Goal: Task Accomplishment & Management: Use online tool/utility

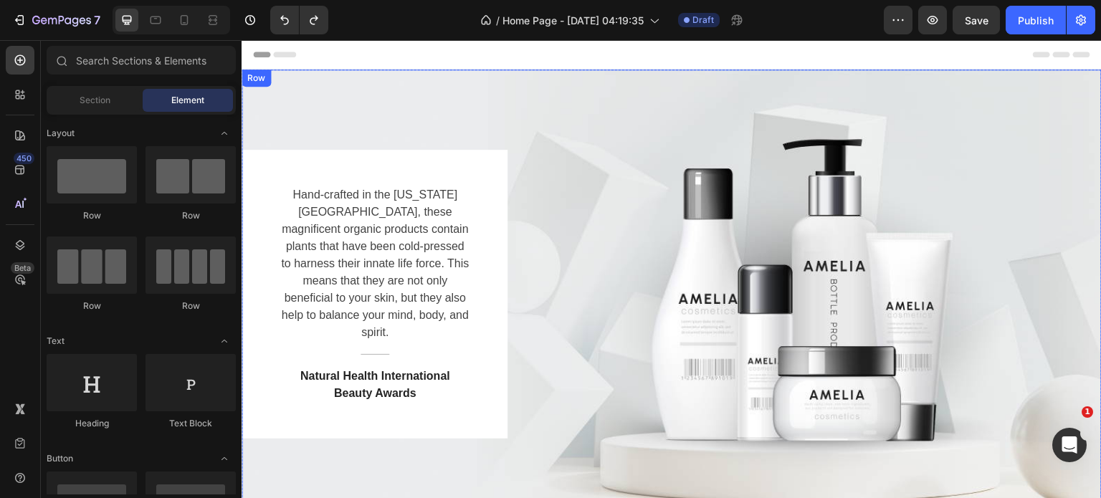
click at [860, 252] on div "Hand-crafted in the Colorado Mountains, these magnificent organic products cont…" at bounding box center [672, 294] width 860 height 289
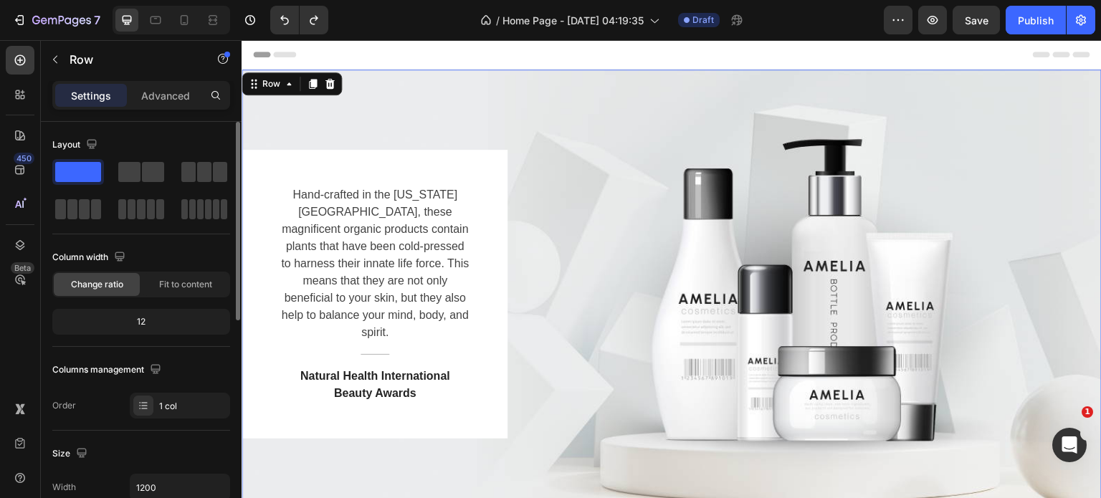
click at [70, 171] on span at bounding box center [78, 172] width 46 height 20
click at [161, 91] on p "Advanced" at bounding box center [165, 95] width 49 height 15
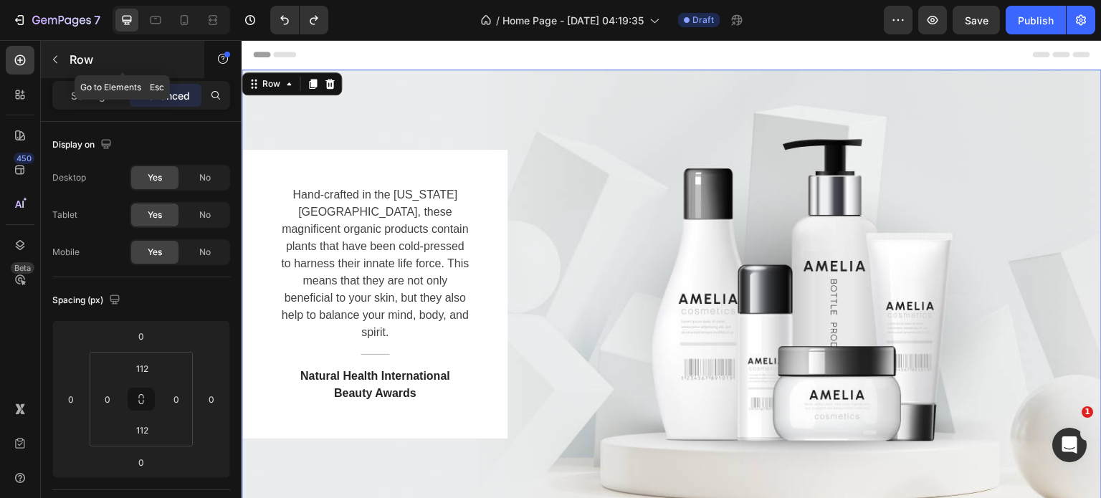
click at [65, 59] on button "button" at bounding box center [55, 59] width 23 height 23
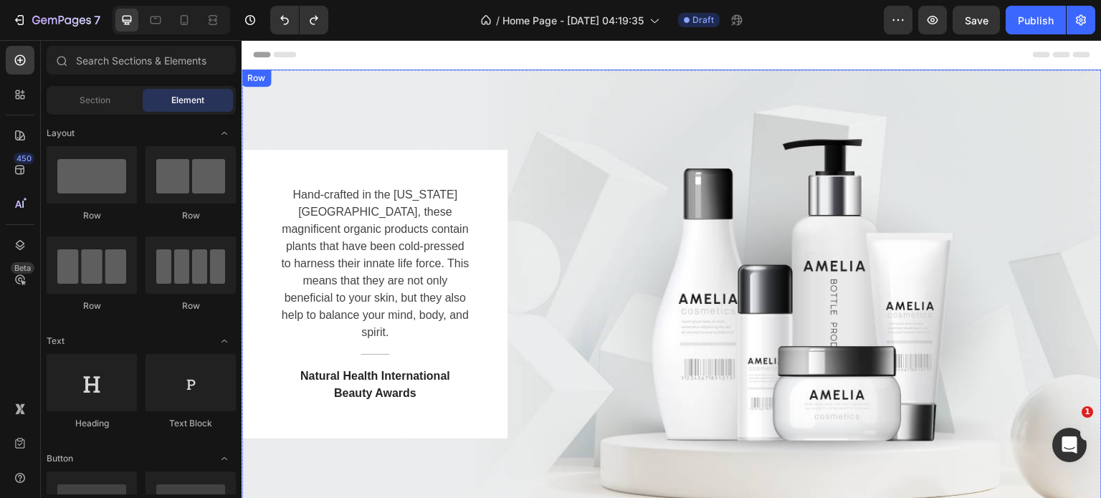
click at [867, 163] on div "Hand-crafted in the Colorado Mountains, these magnificent organic products cont…" at bounding box center [672, 294] width 860 height 289
click at [1035, 52] on icon at bounding box center [1041, 55] width 17 height 6
click at [185, 100] on span "Element" at bounding box center [187, 100] width 33 height 13
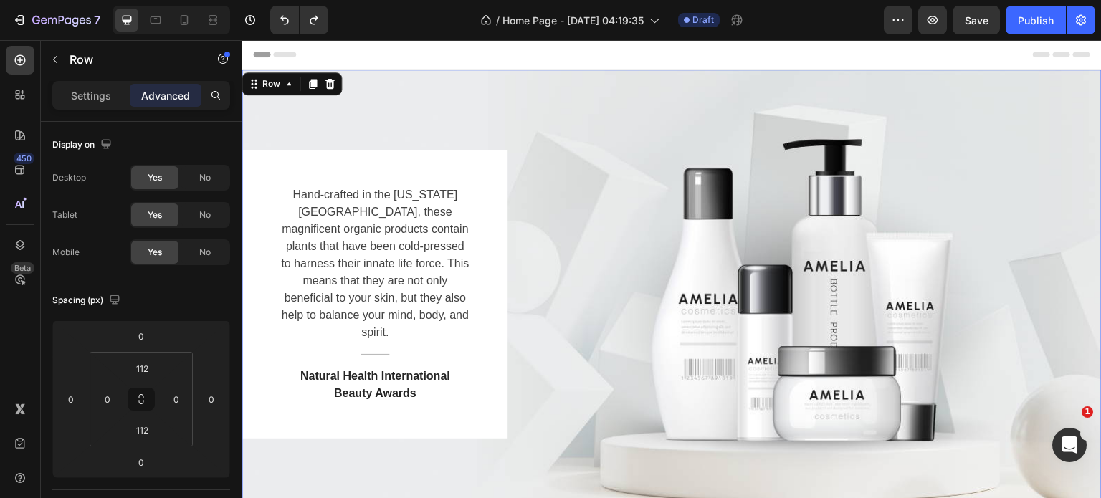
click at [758, 110] on div "Hand-crafted in the Colorado Mountains, these magnificent organic products cont…" at bounding box center [672, 295] width 860 height 450
click at [169, 92] on p "Advanced" at bounding box center [165, 95] width 49 height 15
click at [69, 97] on div "Settings" at bounding box center [91, 95] width 72 height 23
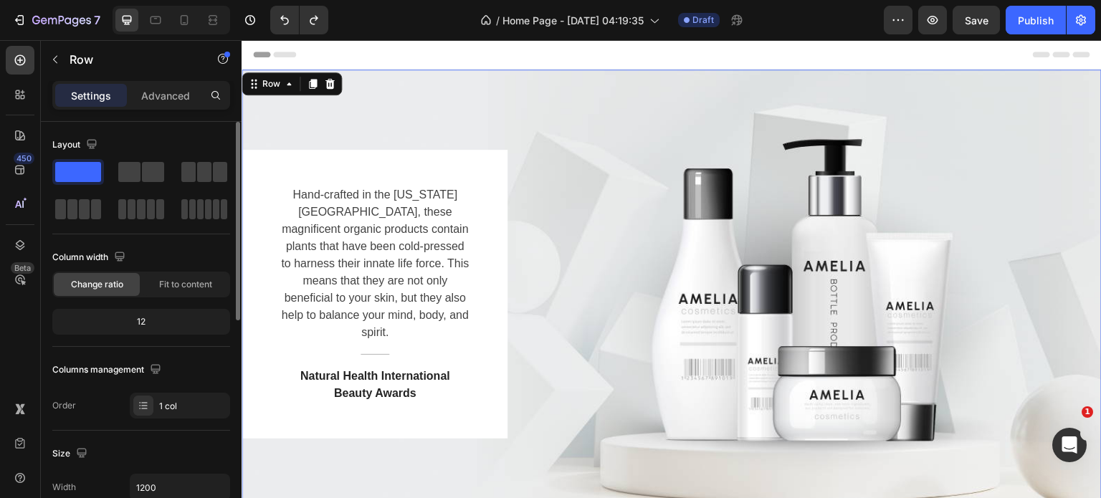
click at [70, 174] on span at bounding box center [78, 172] width 46 height 20
click at [16, 97] on icon at bounding box center [18, 97] width 4 height 4
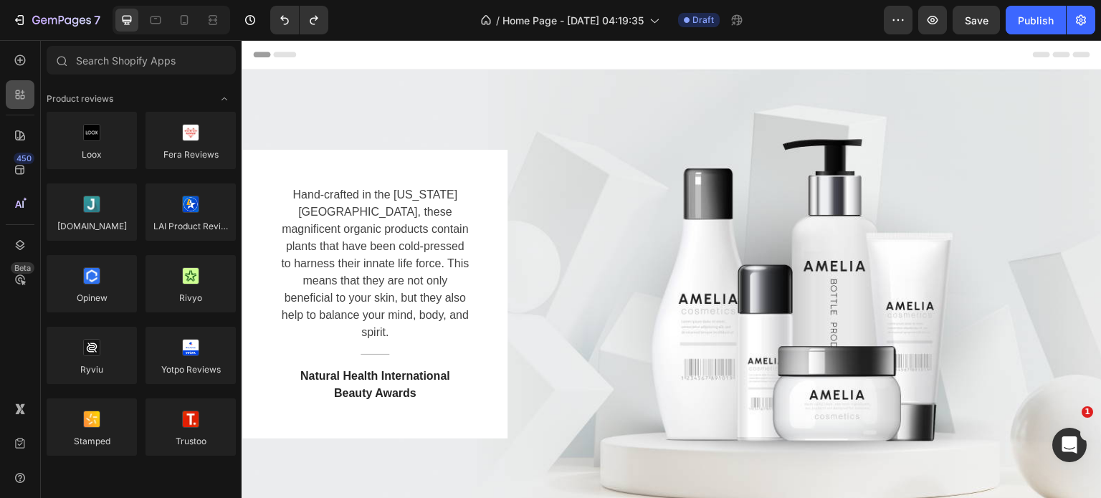
click at [12, 85] on div at bounding box center [20, 94] width 29 height 29
click at [280, 22] on icon "Undo/Redo" at bounding box center [284, 20] width 14 height 14
click at [281, 24] on icon "Undo/Redo" at bounding box center [284, 20] width 14 height 14
click at [281, 23] on icon "Undo/Redo" at bounding box center [284, 20] width 14 height 14
click at [282, 19] on icon "Undo/Redo" at bounding box center [284, 20] width 9 height 9
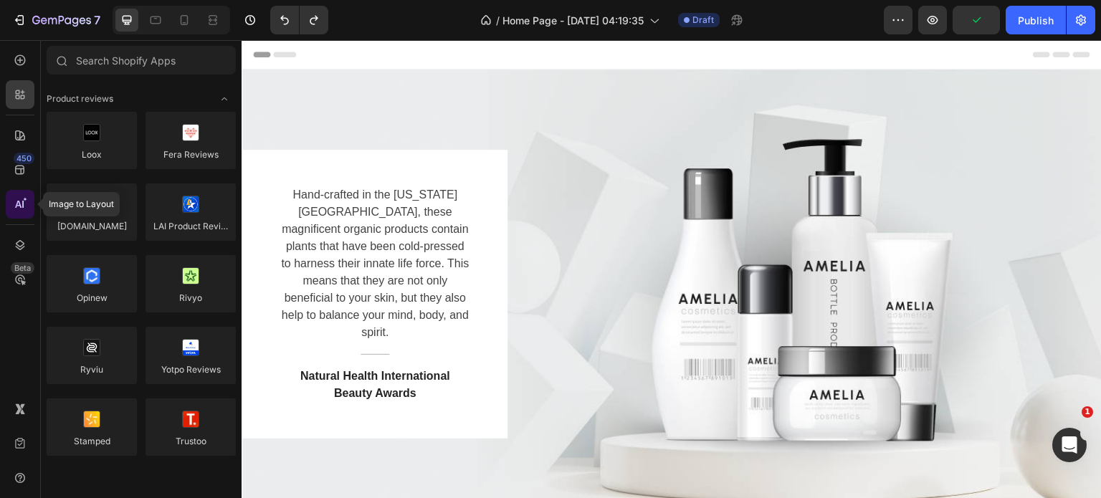
click at [14, 197] on icon at bounding box center [20, 204] width 14 height 14
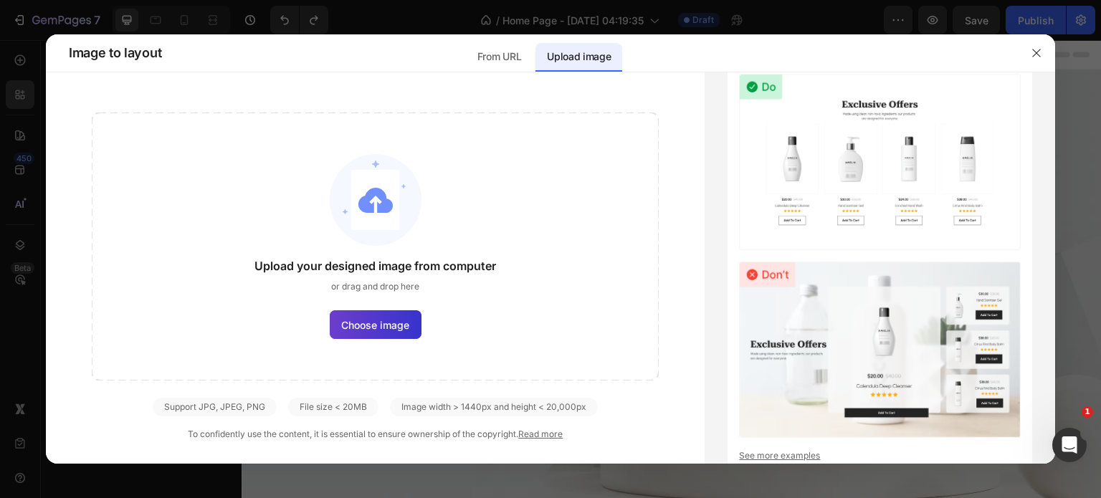
click at [379, 326] on span "Choose image" at bounding box center [375, 325] width 68 height 15
click at [0, 0] on input "Choose image" at bounding box center [0, 0] width 0 height 0
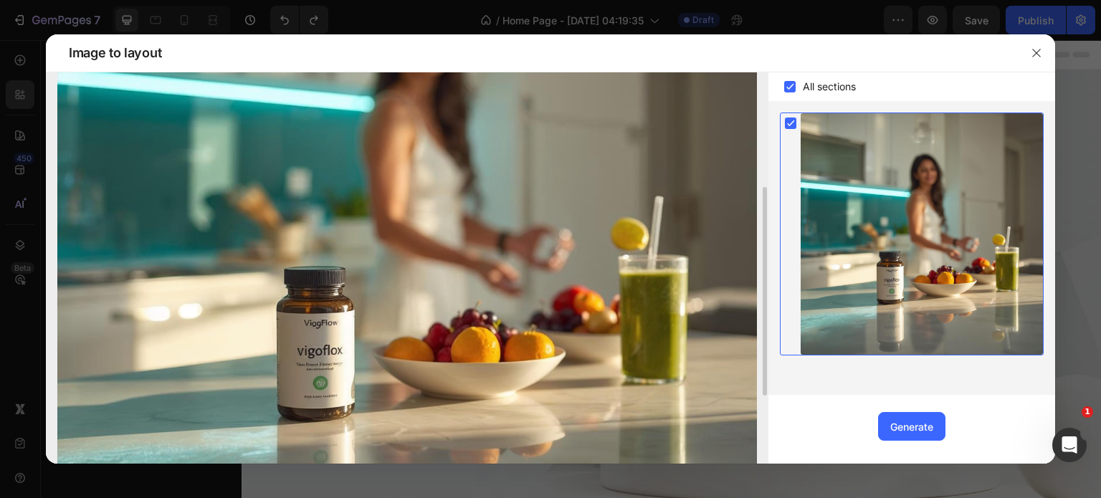
scroll to position [341, 0]
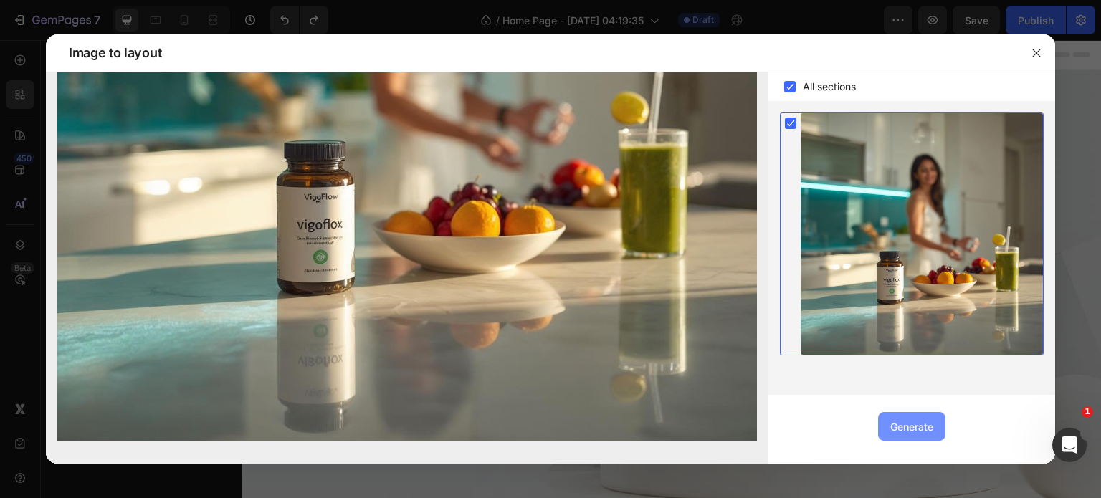
click at [910, 420] on div "Generate" at bounding box center [911, 426] width 43 height 15
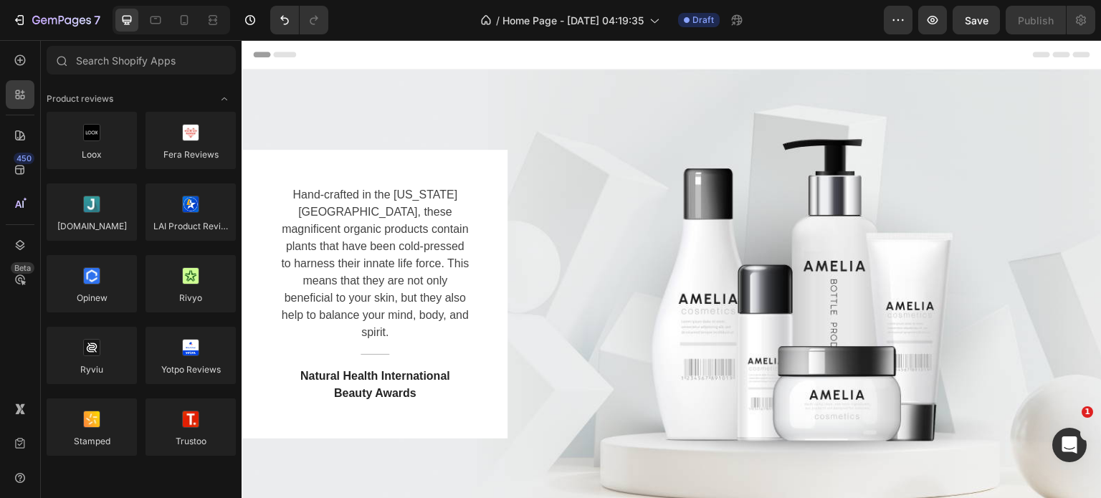
click at [285, 56] on span "Header" at bounding box center [285, 54] width 32 height 14
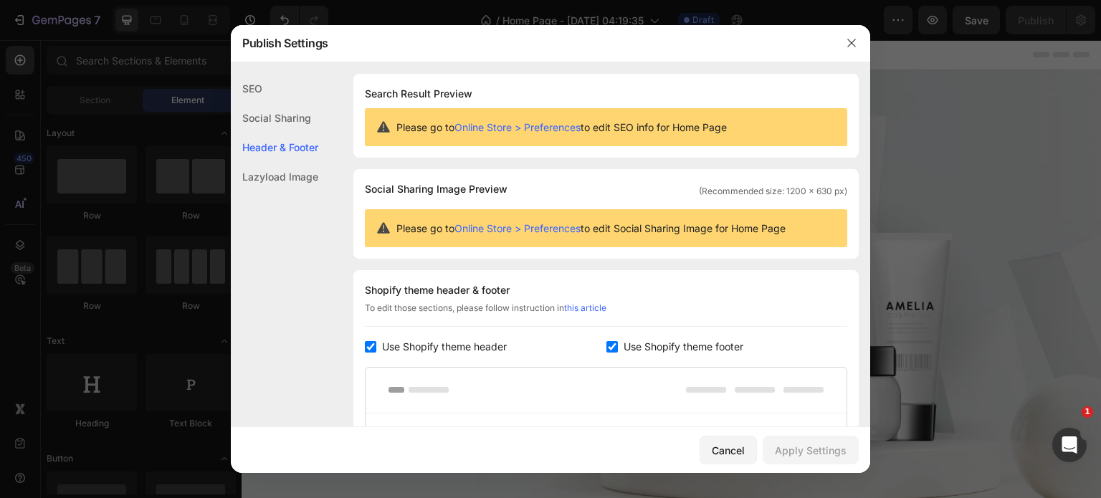
scroll to position [194, 0]
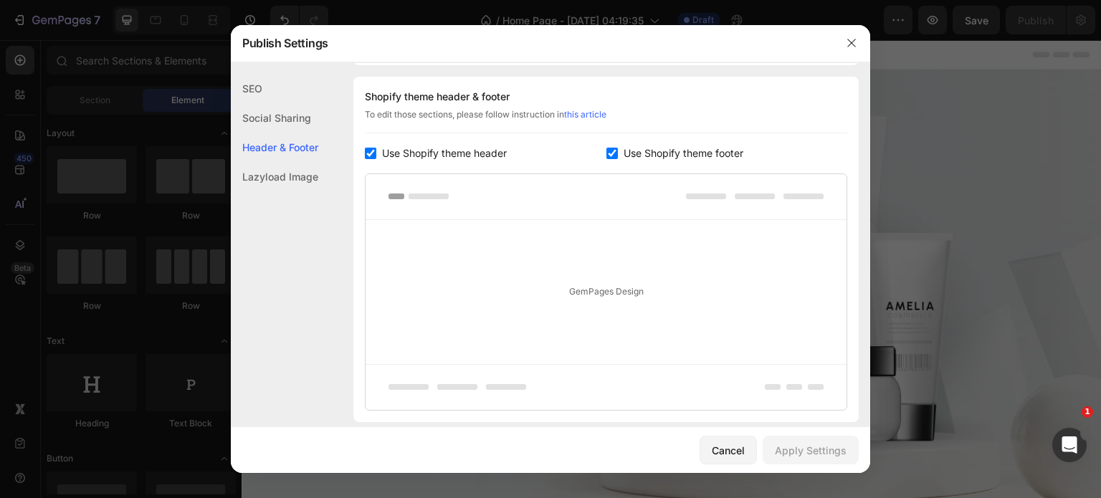
click at [419, 190] on div at bounding box center [606, 197] width 481 height 46
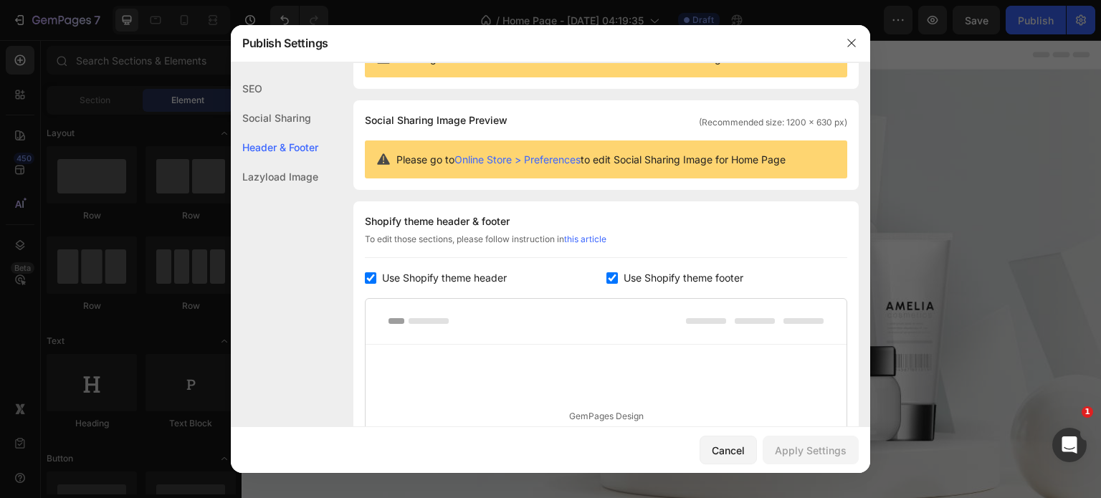
scroll to position [0, 0]
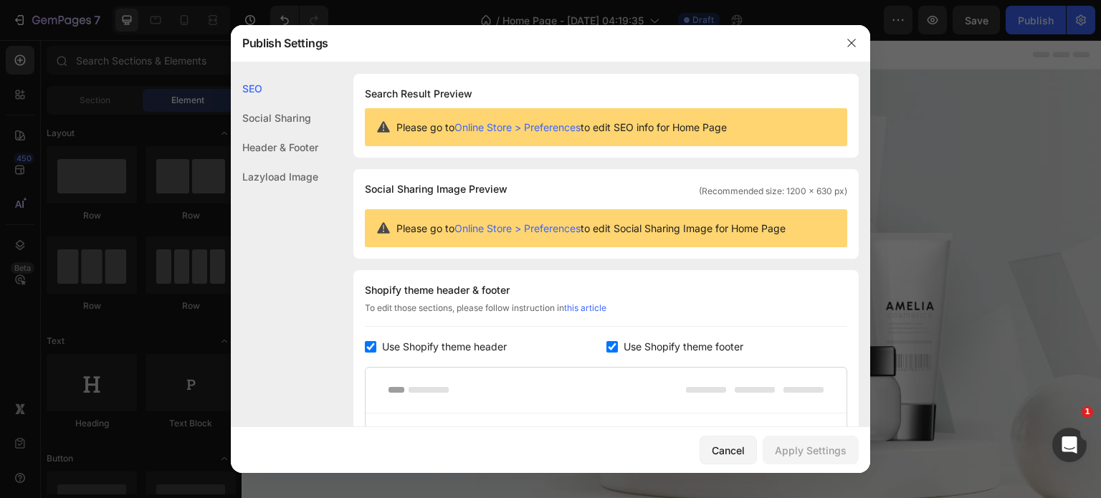
click at [496, 128] on link "Online Store > Preferences" at bounding box center [518, 127] width 126 height 12
click at [846, 48] on icon "button" at bounding box center [851, 42] width 11 height 11
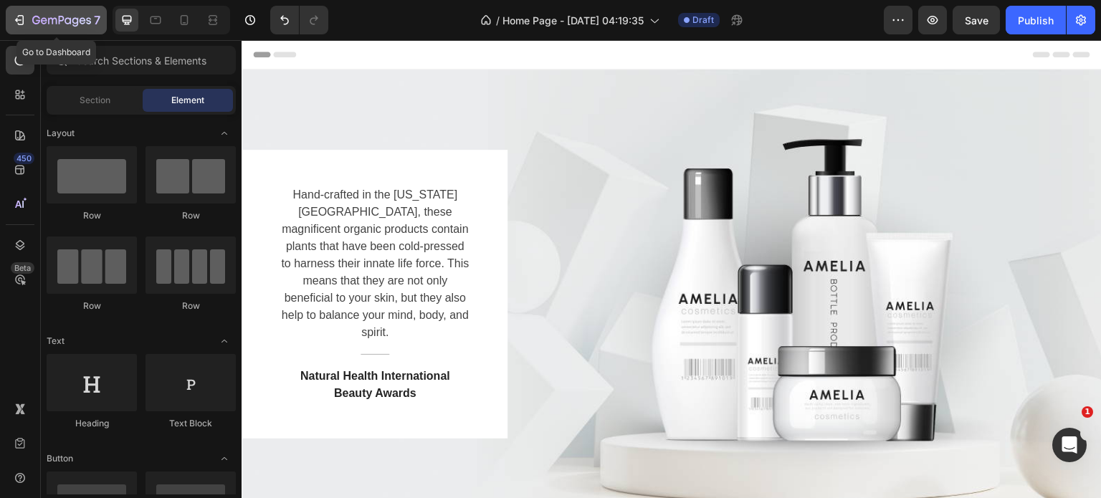
click at [18, 17] on icon "button" at bounding box center [19, 20] width 14 height 14
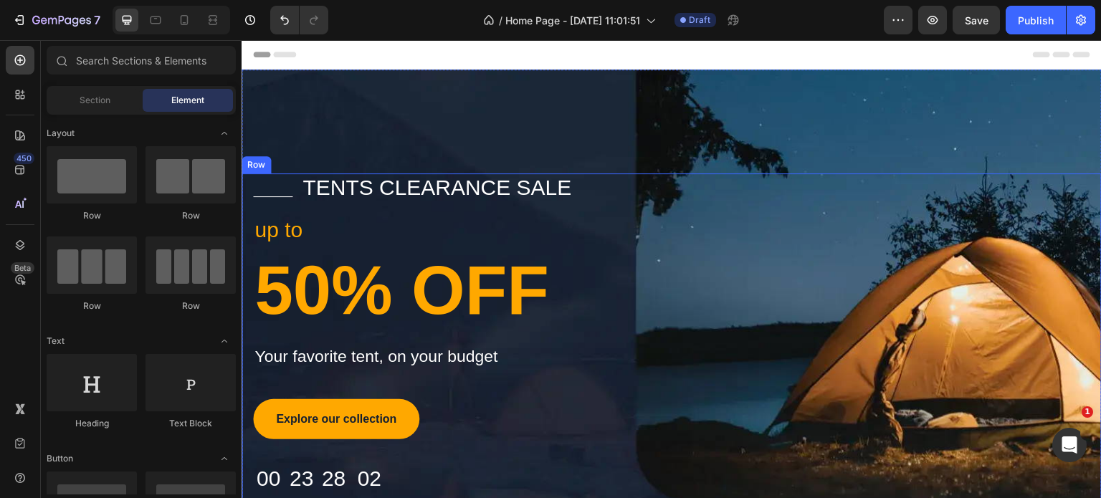
click at [823, 259] on div "Title Line tents clearance sale Text block Row up to Text block 50% OFF Heading…" at bounding box center [672, 343] width 860 height 338
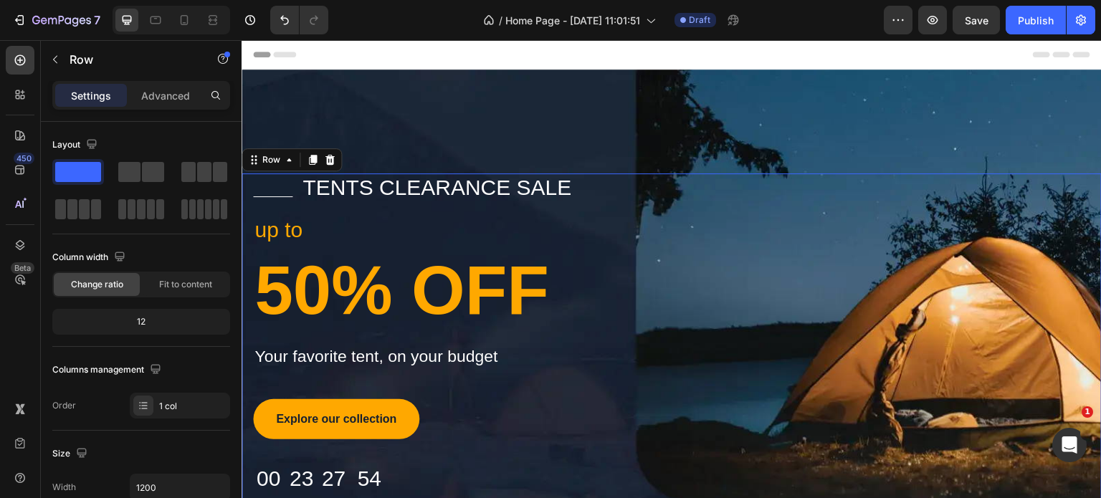
click at [865, 241] on div "Title Line tents clearance sale Text block Row up to Text block 50% OFF Heading…" at bounding box center [672, 343] width 860 height 338
click at [86, 171] on span at bounding box center [78, 172] width 46 height 20
click at [799, 227] on div "Title Line tents clearance sale Text block Row up to Text block 50% OFF Heading…" at bounding box center [672, 343] width 860 height 338
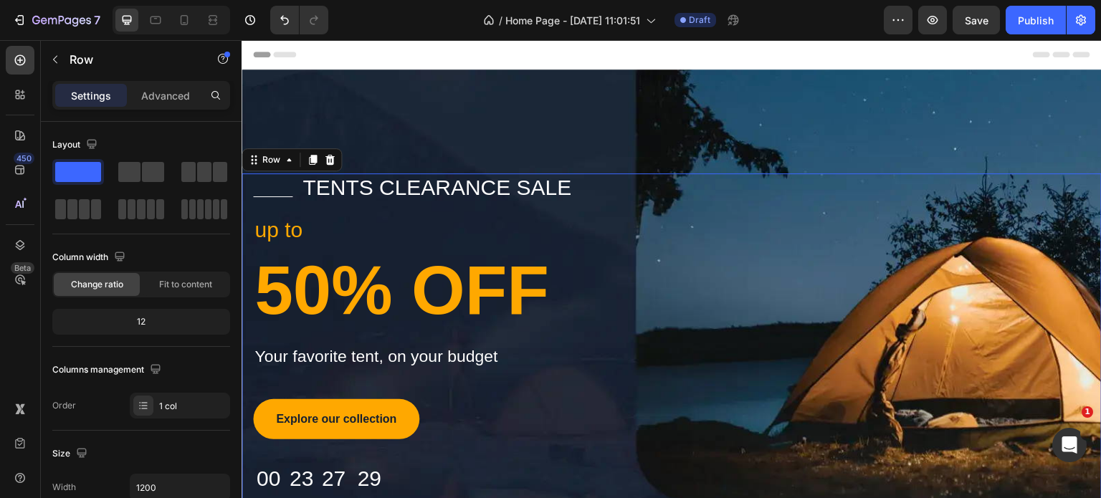
click at [894, 350] on div "Title Line tents clearance sale Text block Row up to Text block 50% OFF Heading…" at bounding box center [672, 343] width 860 height 338
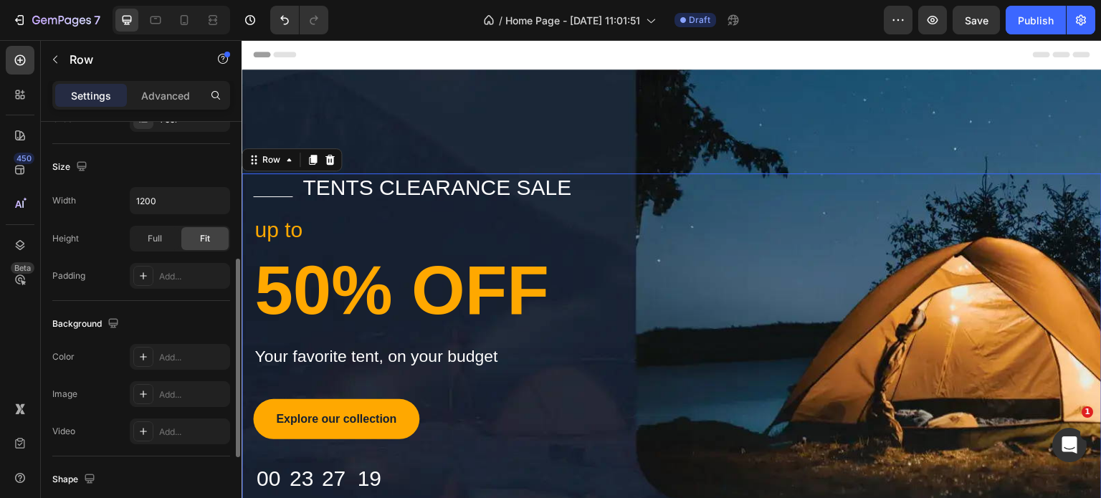
scroll to position [143, 0]
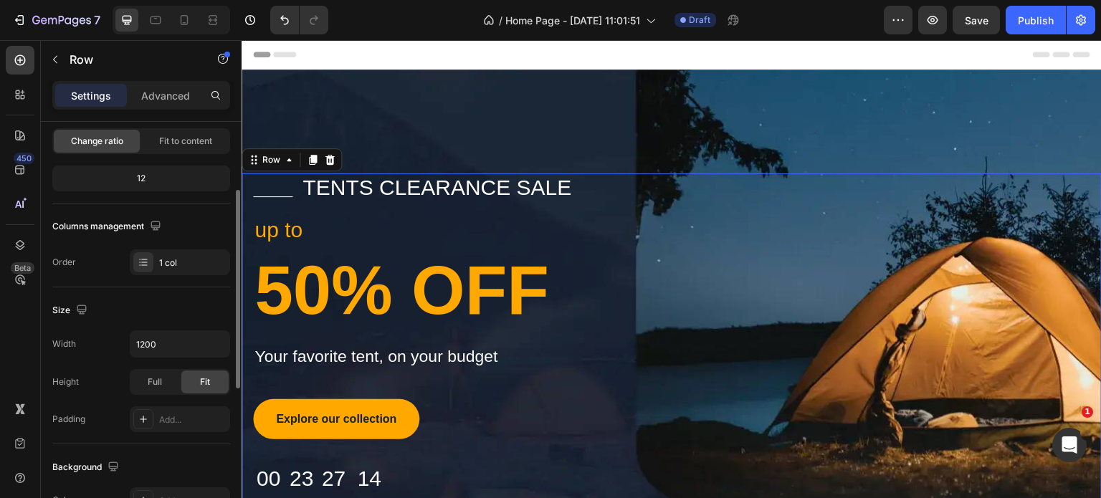
click at [186, 224] on div "Columns management" at bounding box center [141, 226] width 178 height 23
click at [155, 224] on icon "button" at bounding box center [155, 225] width 9 height 9
click at [210, 217] on div "Columns management" at bounding box center [141, 226] width 178 height 23
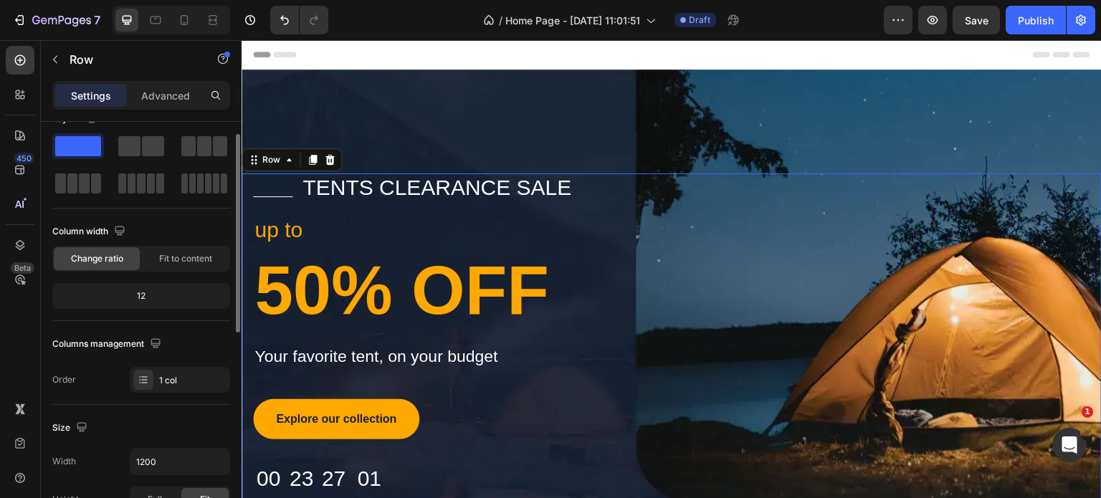
scroll to position [0, 0]
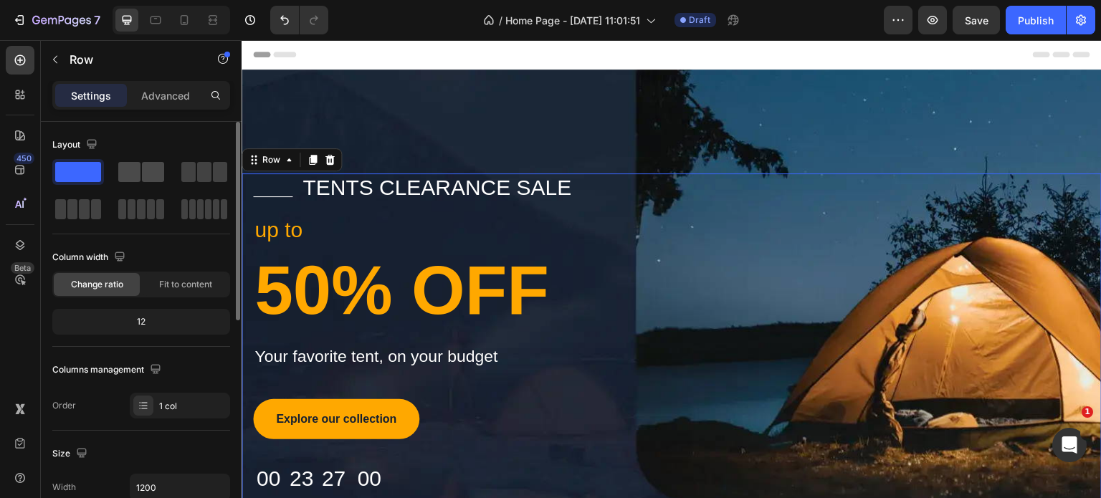
click at [140, 171] on span at bounding box center [129, 172] width 22 height 20
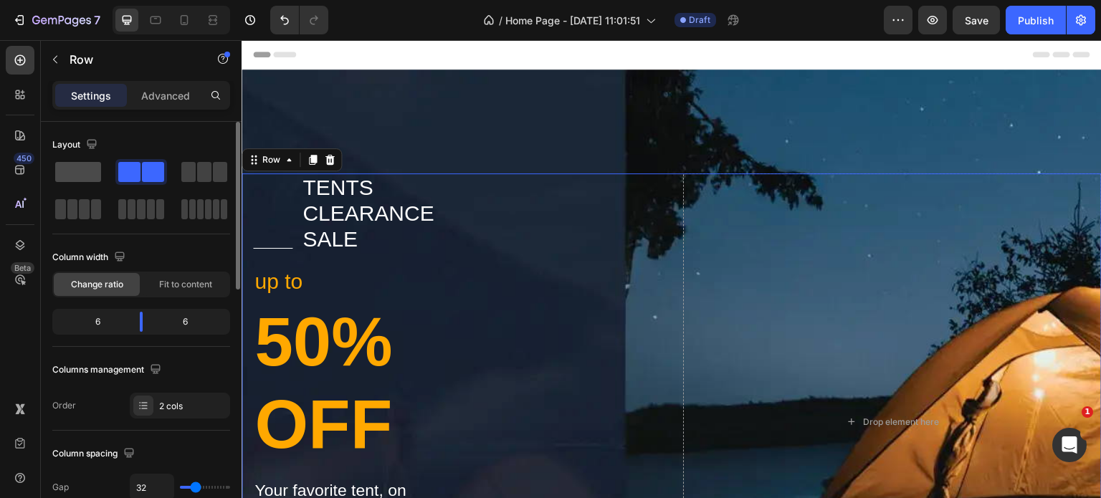
click at [65, 165] on span at bounding box center [78, 172] width 46 height 20
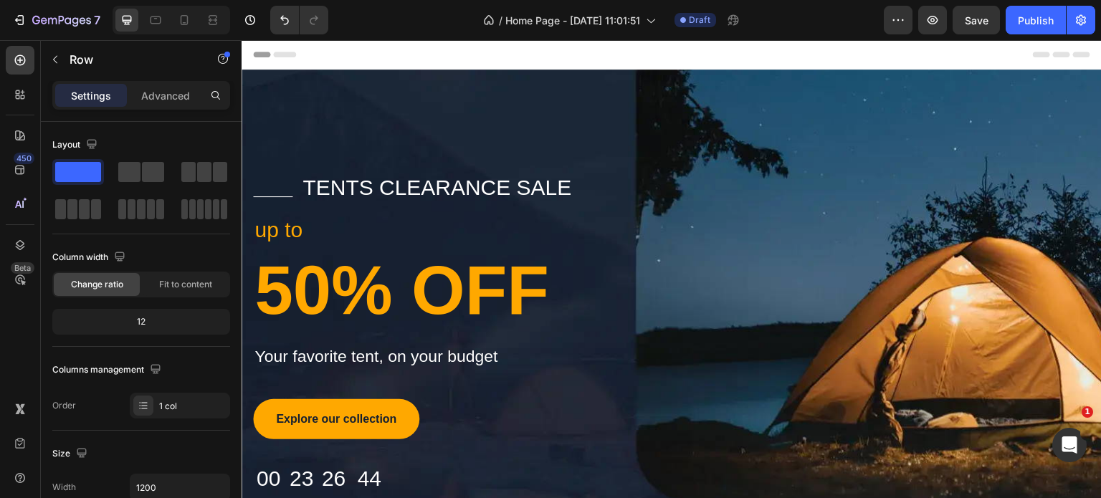
click at [855, 297] on div "Title Line tents clearance sale Text block Row up to Text block 50% OFF Heading…" at bounding box center [672, 343] width 860 height 338
click at [23, 242] on icon at bounding box center [20, 245] width 9 height 10
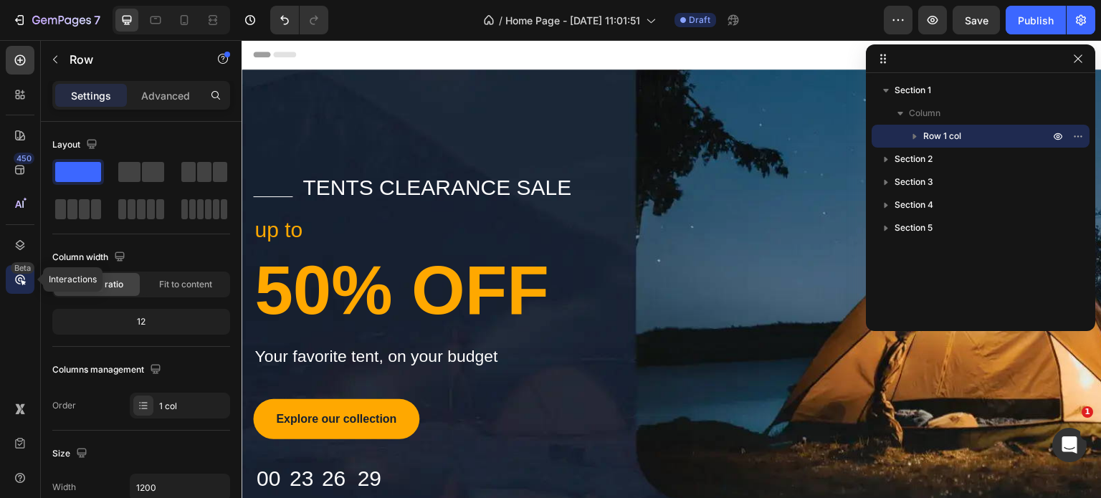
click at [19, 281] on icon at bounding box center [20, 279] width 14 height 14
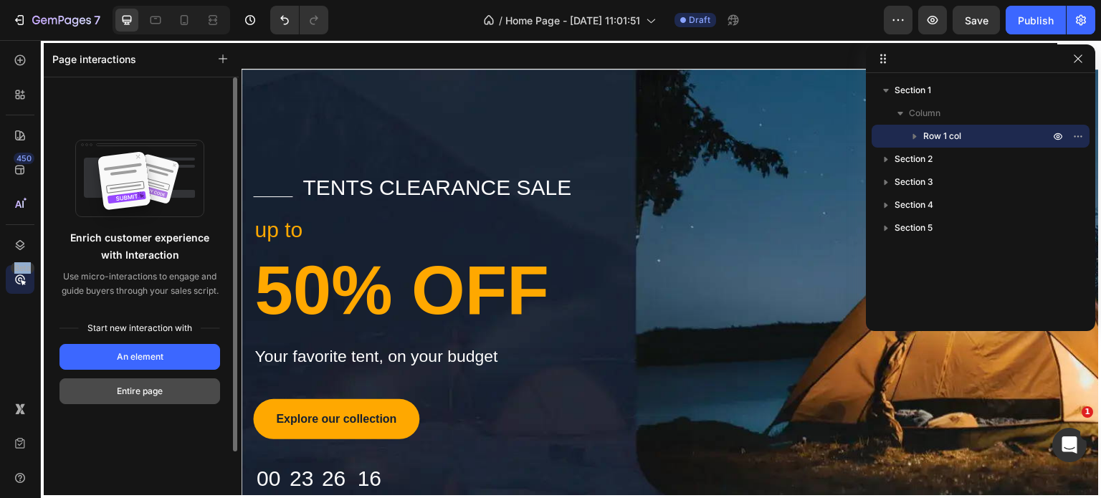
click at [138, 387] on div "Entire page" at bounding box center [140, 391] width 46 height 13
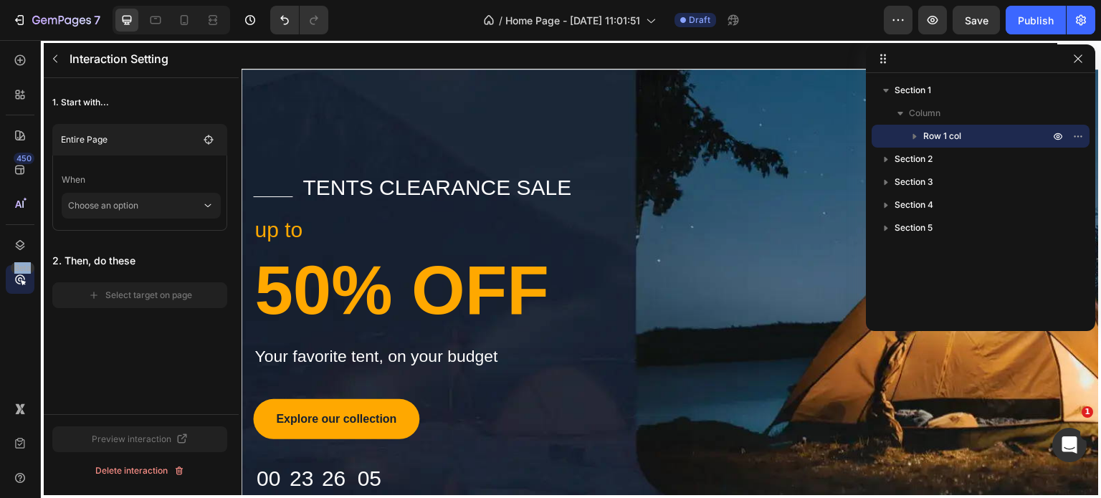
click at [824, 348] on div at bounding box center [672, 269] width 860 height 459
click at [59, 60] on icon "button" at bounding box center [54, 58] width 11 height 11
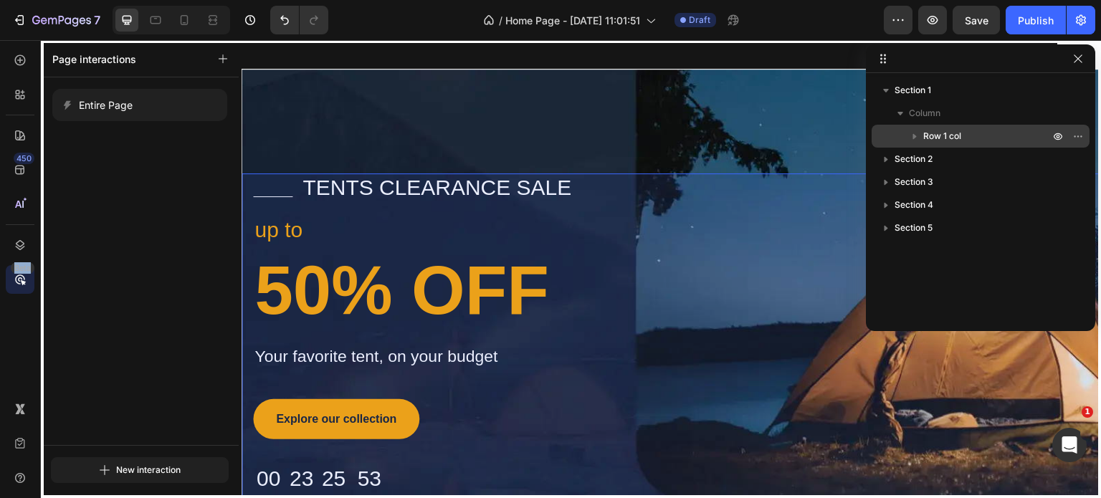
click at [939, 133] on span "Row 1 col" at bounding box center [942, 136] width 38 height 14
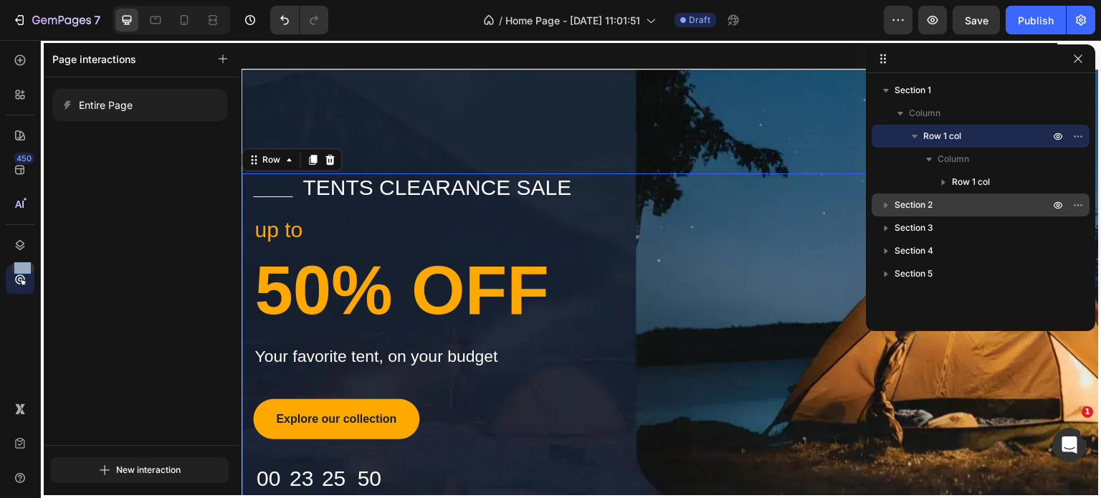
click at [911, 202] on span "Section 2" at bounding box center [914, 205] width 38 height 14
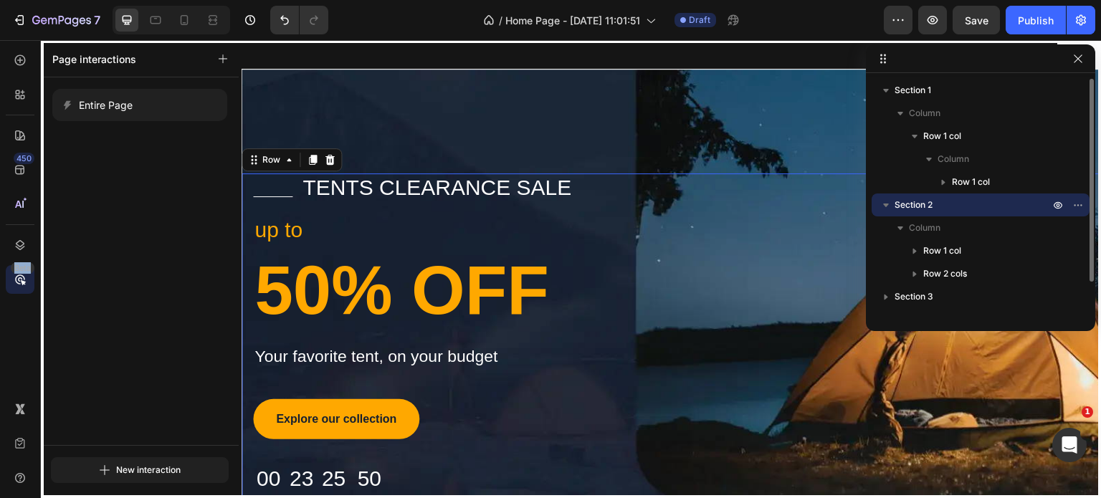
click at [911, 202] on span "Section 2" at bounding box center [914, 205] width 38 height 14
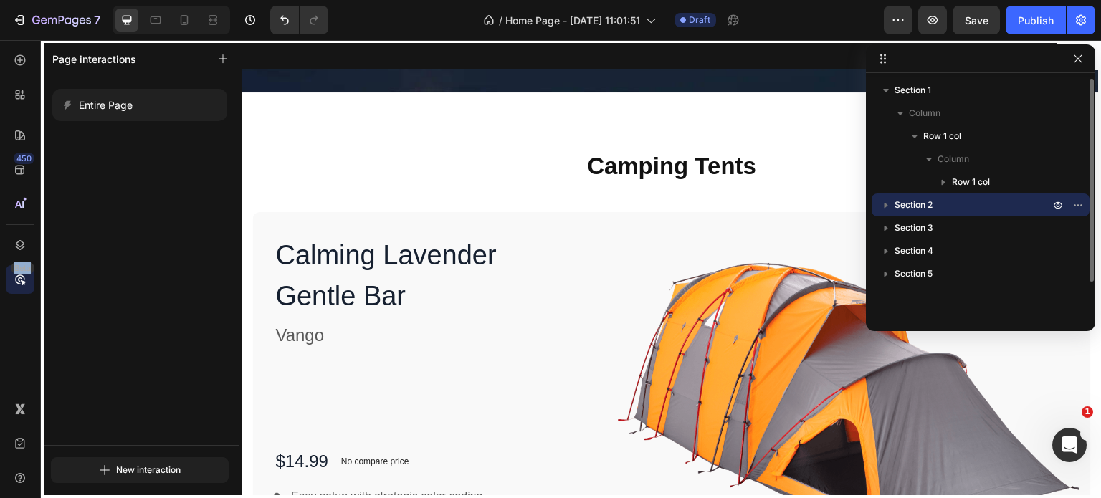
scroll to position [514, 0]
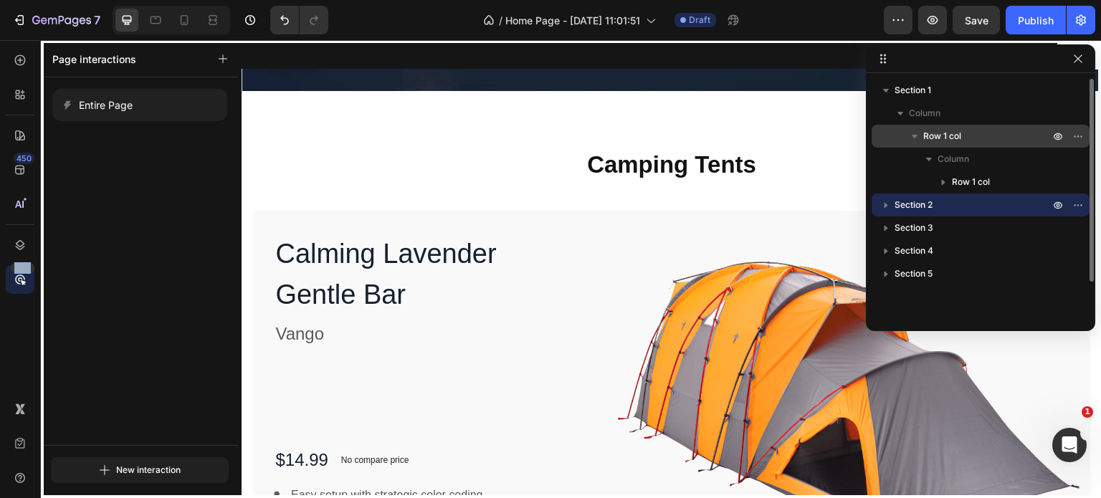
click at [954, 135] on span "Row 1 col" at bounding box center [942, 136] width 38 height 14
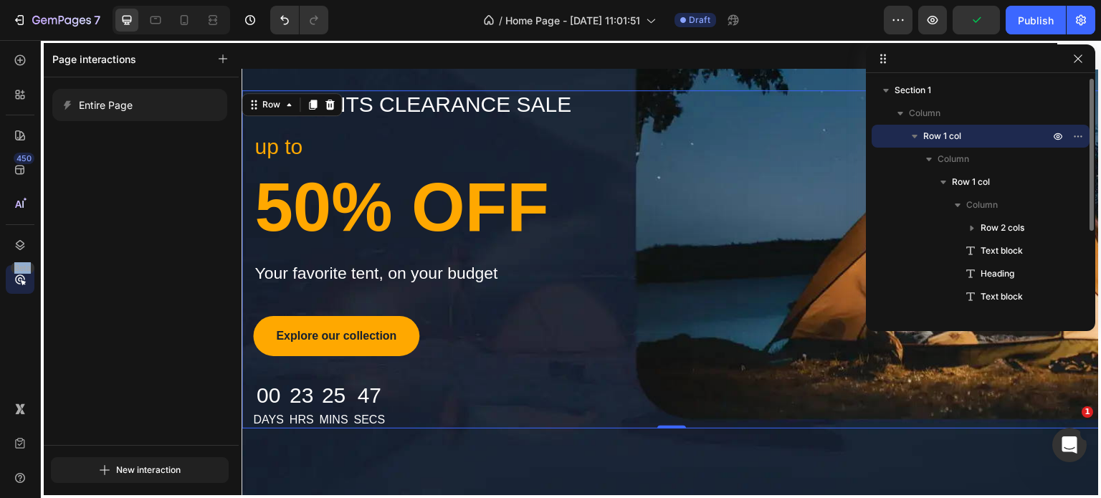
scroll to position [83, 0]
click at [822, 244] on div at bounding box center [672, 269] width 860 height 459
click at [325, 103] on div at bounding box center [672, 269] width 860 height 459
click at [328, 103] on div at bounding box center [672, 269] width 860 height 459
click at [1083, 61] on button "button" at bounding box center [1078, 58] width 17 height 17
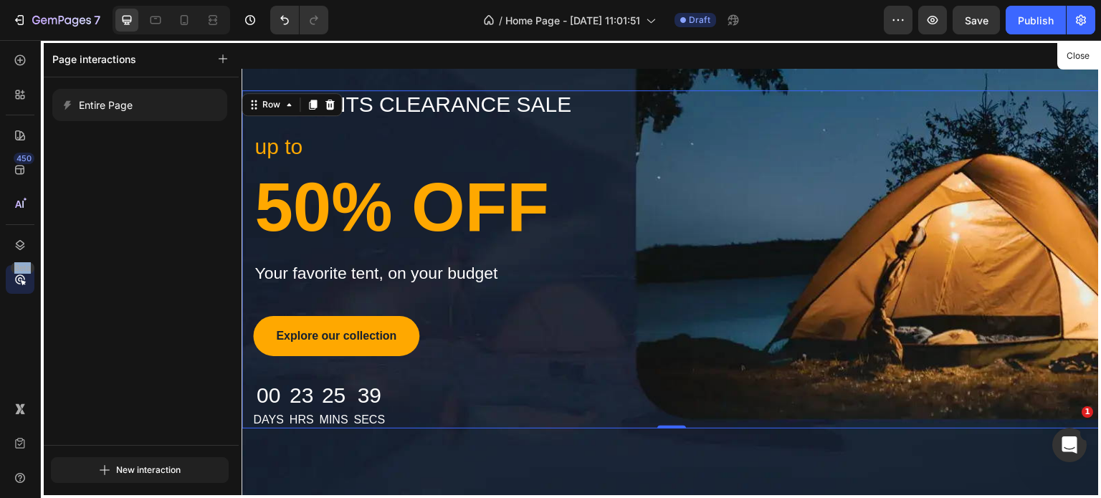
click at [328, 103] on div at bounding box center [672, 269] width 860 height 459
click at [108, 109] on p "Entire Page" at bounding box center [106, 105] width 54 height 17
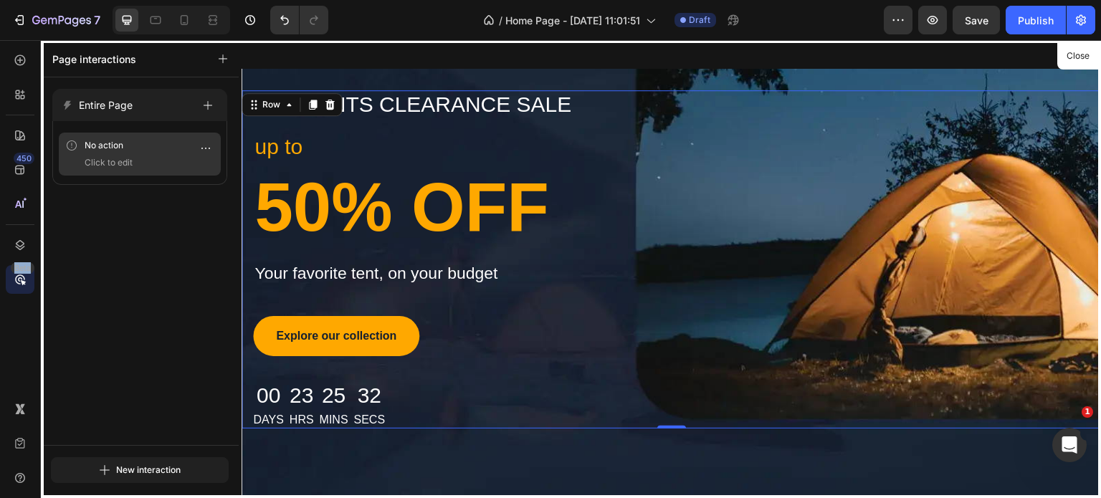
click at [98, 146] on p "No action" at bounding box center [114, 145] width 59 height 14
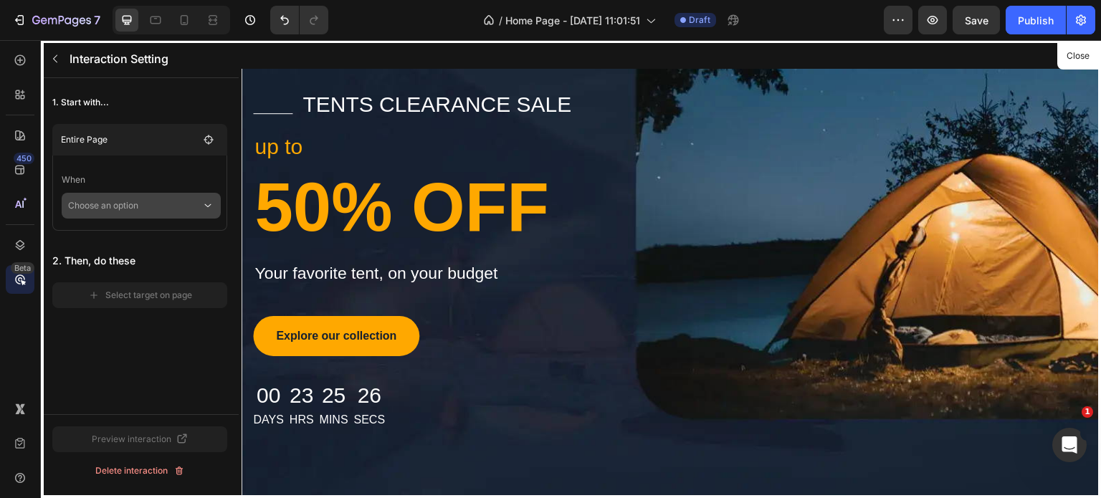
click at [167, 212] on p "Choose an option" at bounding box center [134, 206] width 133 height 26
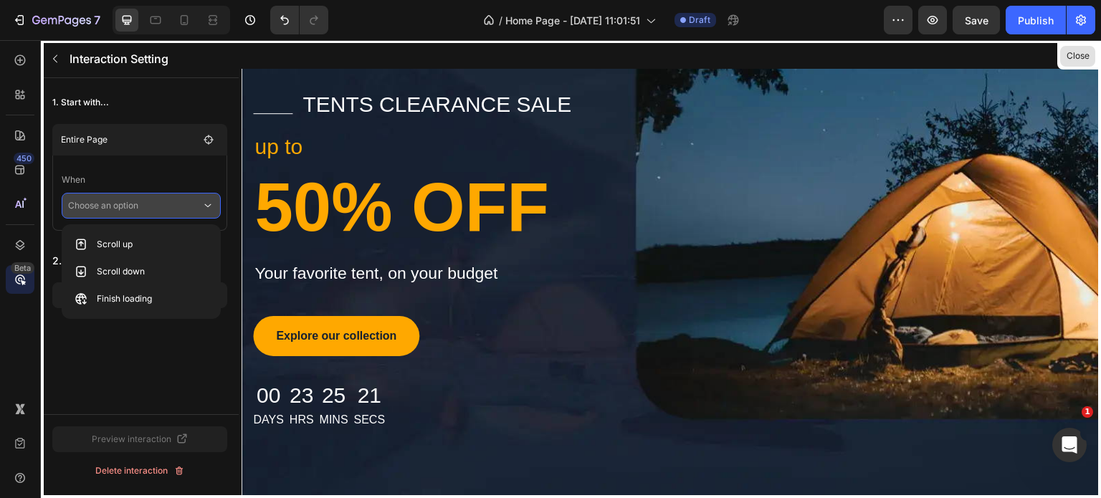
click at [1080, 59] on button "Close" at bounding box center [1077, 56] width 35 height 21
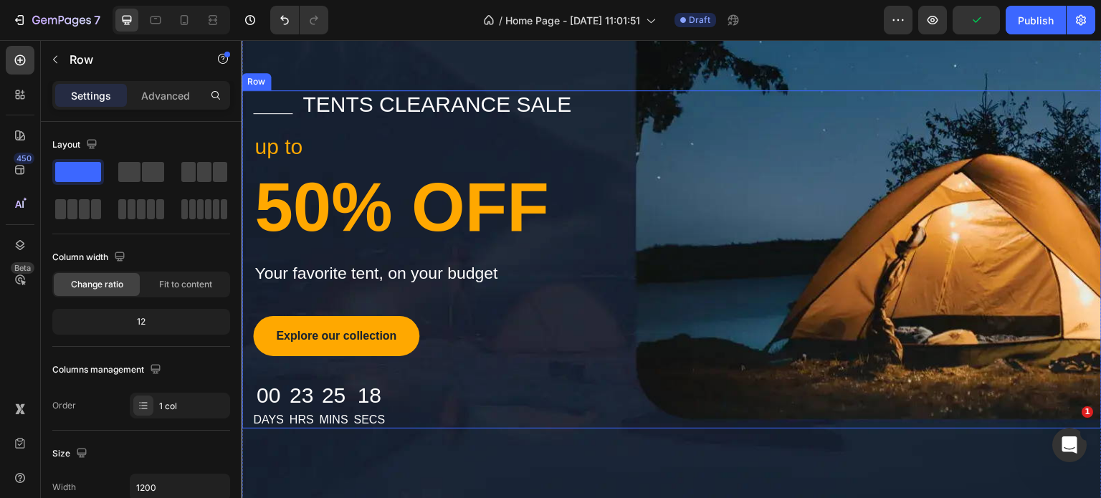
click at [749, 189] on div "Title Line tents clearance sale Text block Row up to Text block 50% OFF Heading…" at bounding box center [672, 259] width 860 height 338
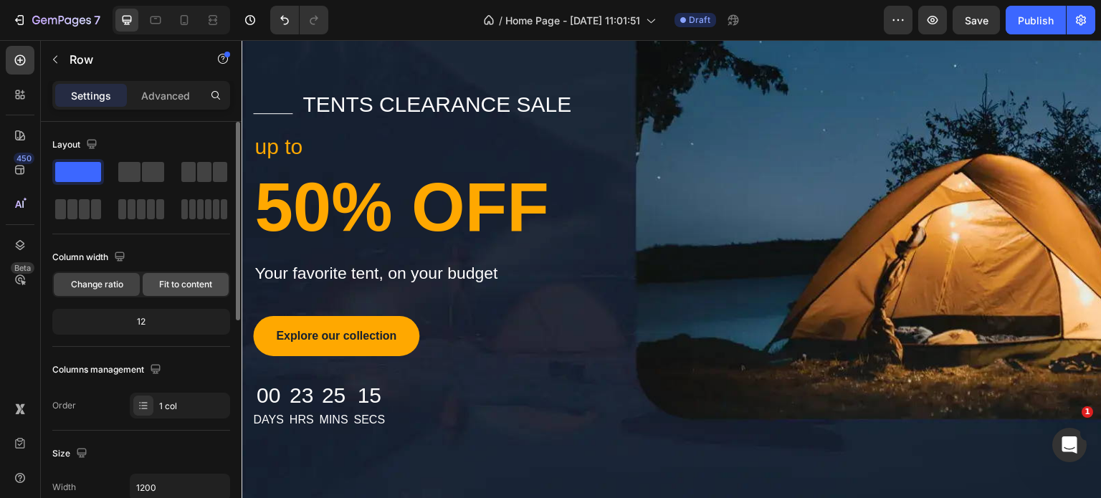
click at [198, 282] on span "Fit to content" at bounding box center [185, 284] width 53 height 13
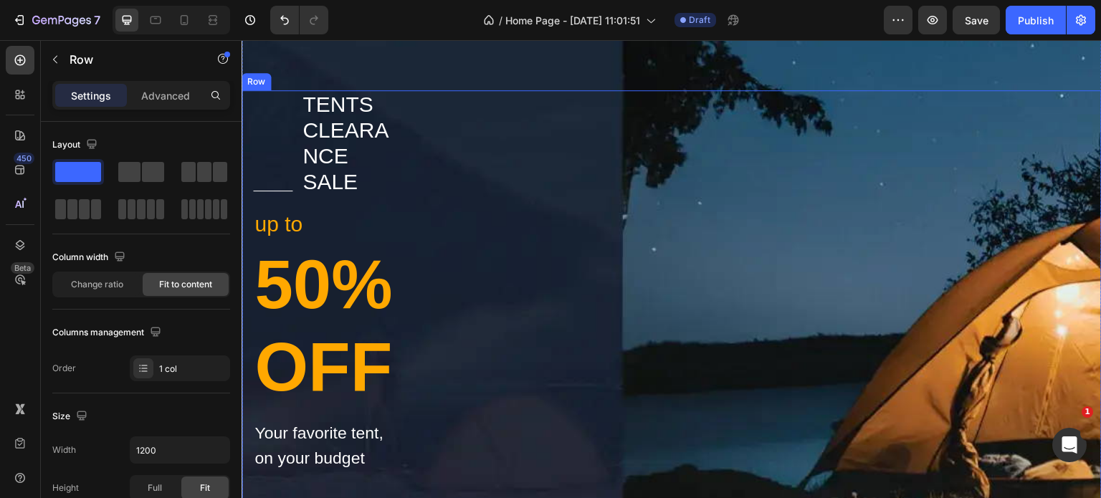
click at [771, 255] on div "Title Line tents clearance sale Text block Row up to Text block 50% OFF Heading…" at bounding box center [672, 360] width 860 height 540
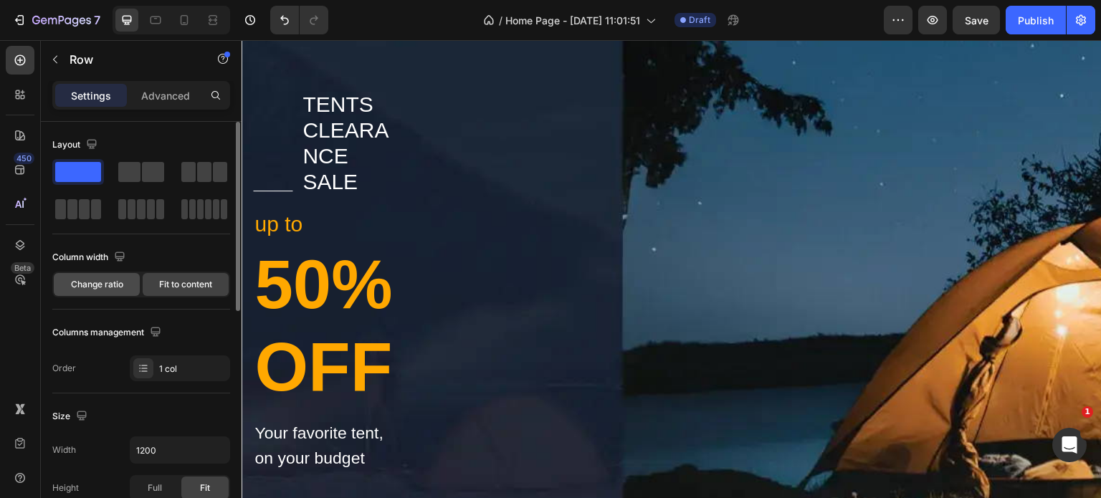
click at [77, 288] on span "Change ratio" at bounding box center [97, 284] width 52 height 13
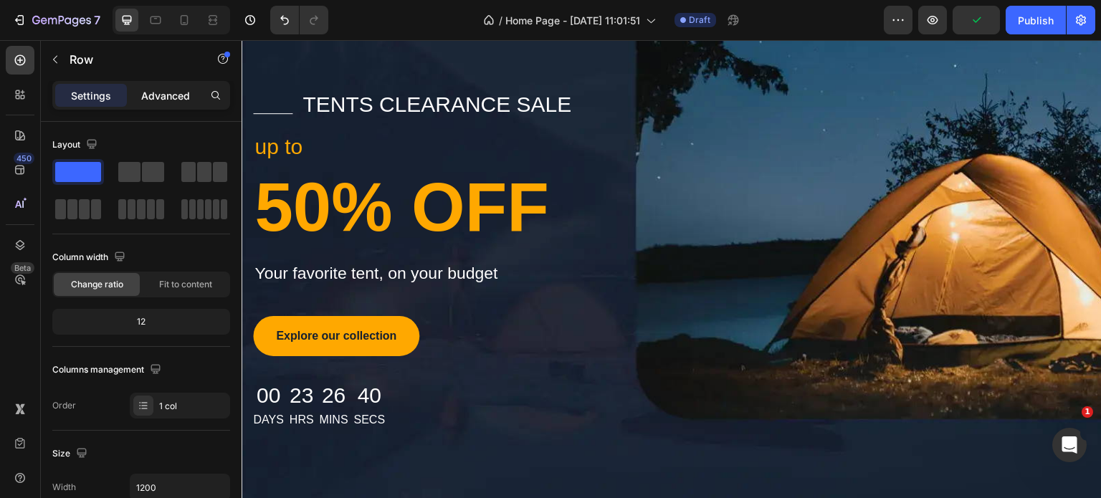
click at [163, 96] on p "Advanced" at bounding box center [165, 95] width 49 height 15
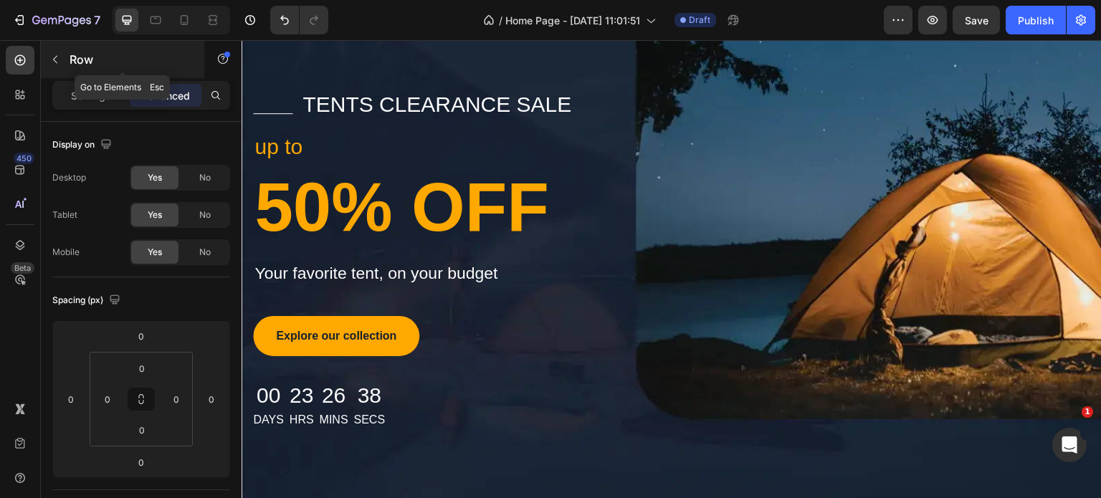
click at [52, 54] on icon "button" at bounding box center [54, 59] width 11 height 11
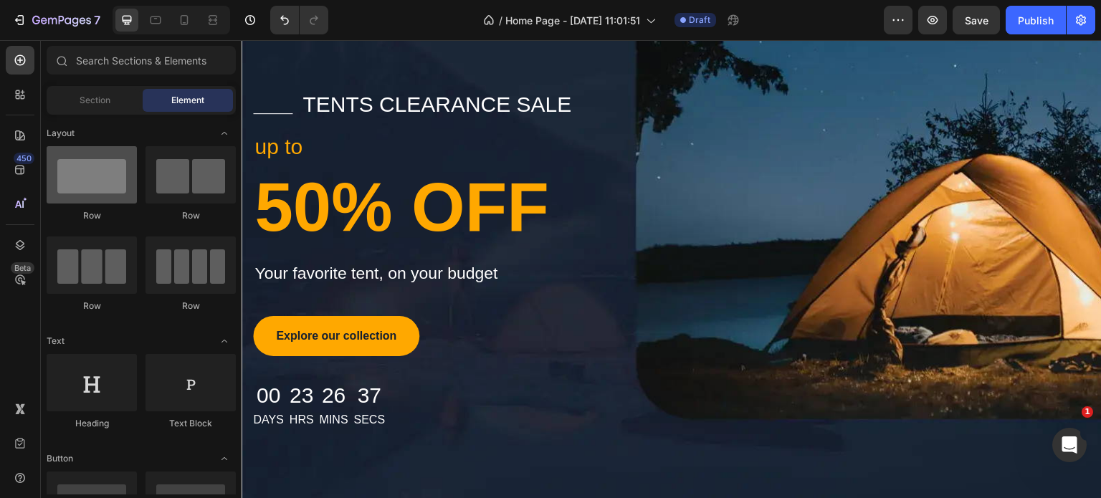
click at [72, 184] on div at bounding box center [92, 174] width 90 height 57
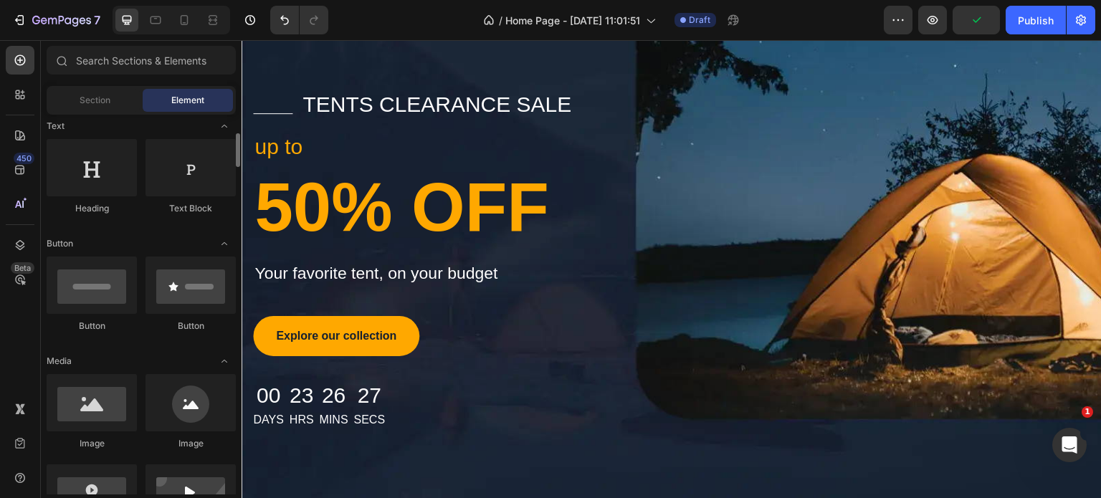
scroll to position [287, 0]
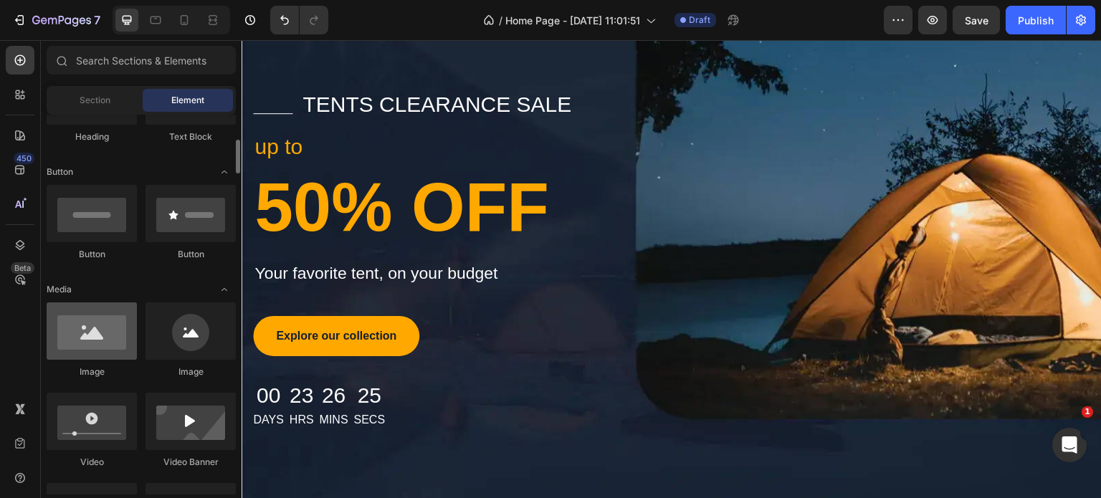
click at [86, 348] on div at bounding box center [92, 331] width 90 height 57
click at [101, 342] on div at bounding box center [92, 331] width 90 height 57
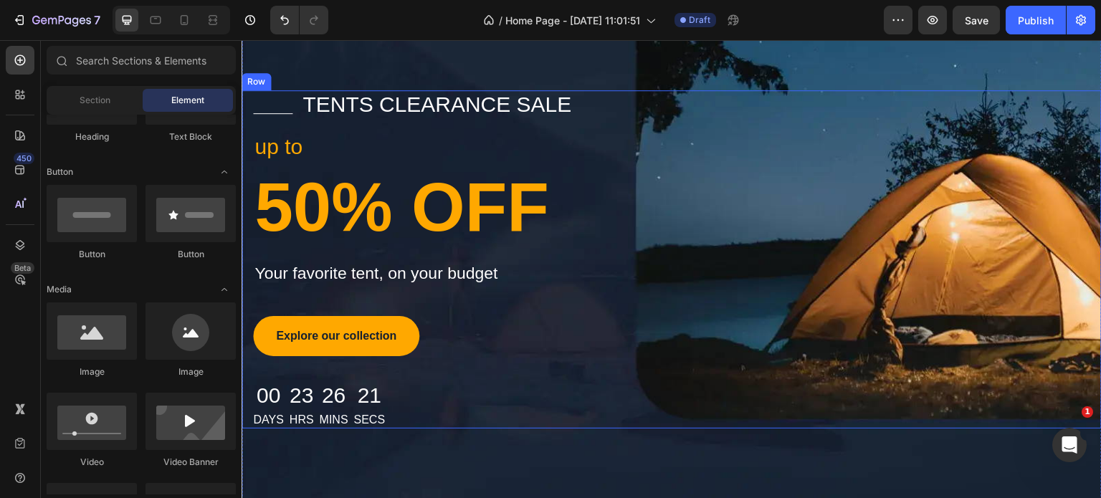
click at [853, 286] on div "Title Line tents clearance sale Text block Row up to Text block 50% OFF Heading…" at bounding box center [672, 259] width 860 height 338
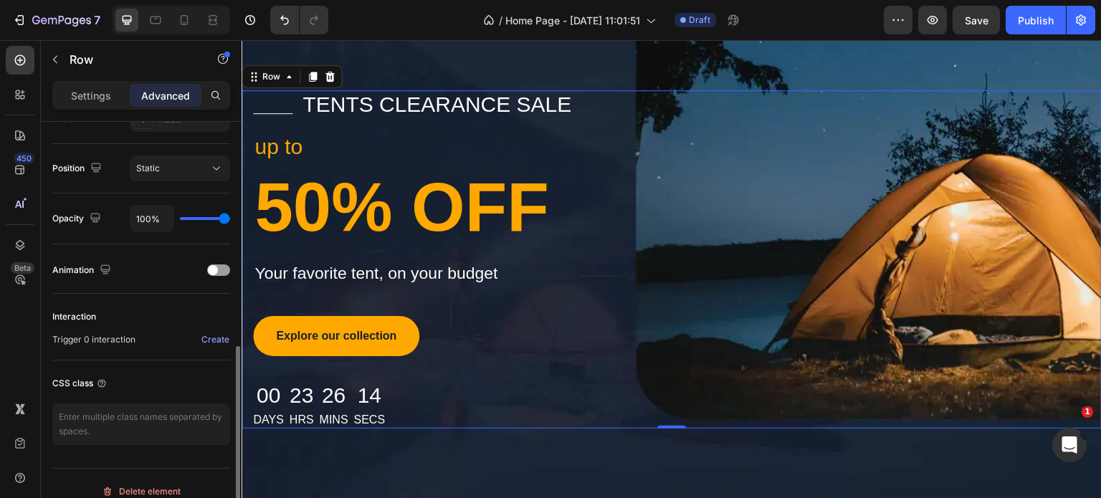
scroll to position [516, 0]
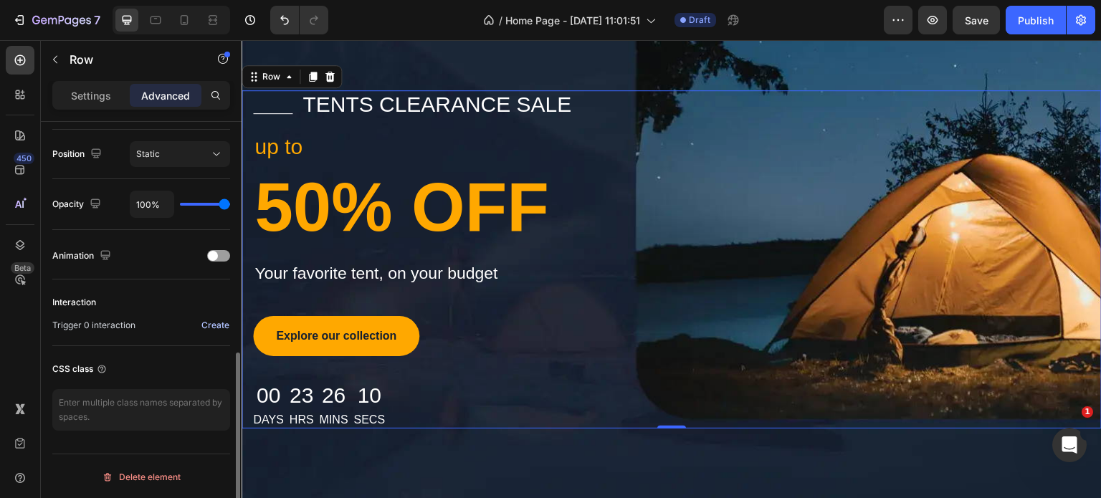
click at [209, 325] on div "Create" at bounding box center [215, 325] width 28 height 13
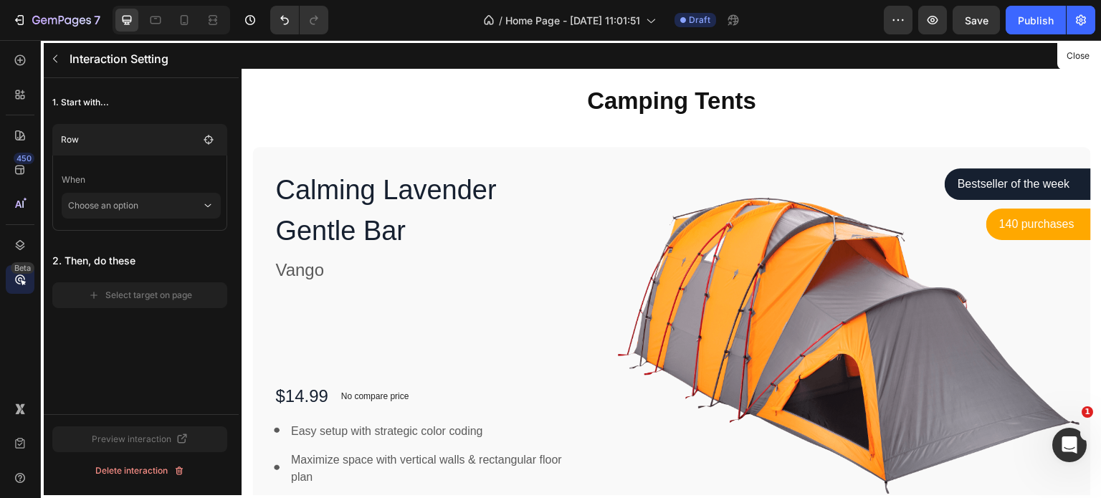
scroll to position [574, 0]
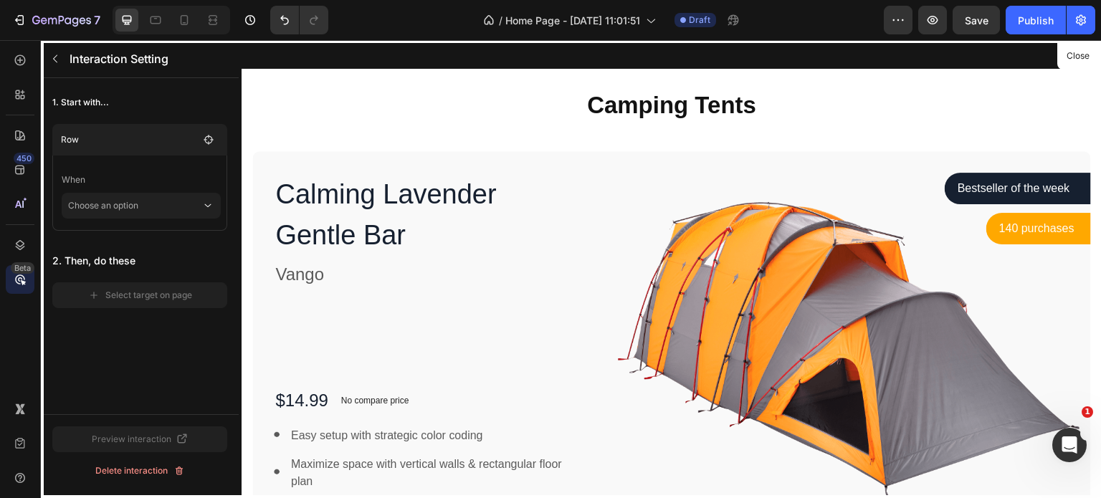
click at [782, 237] on div at bounding box center [672, 269] width 860 height 459
click at [1094, 51] on button "Close" at bounding box center [1077, 56] width 35 height 21
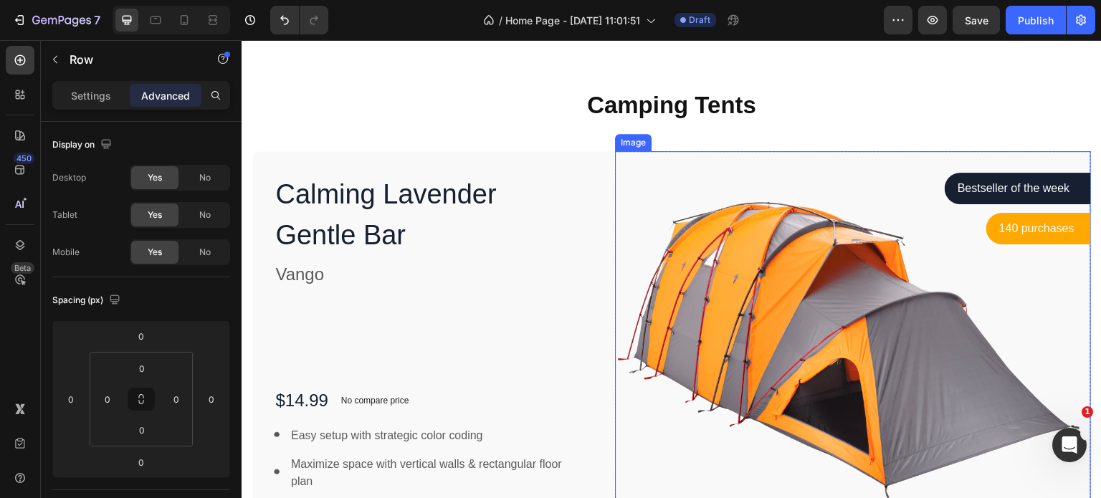
click at [939, 356] on img at bounding box center [853, 348] width 476 height 395
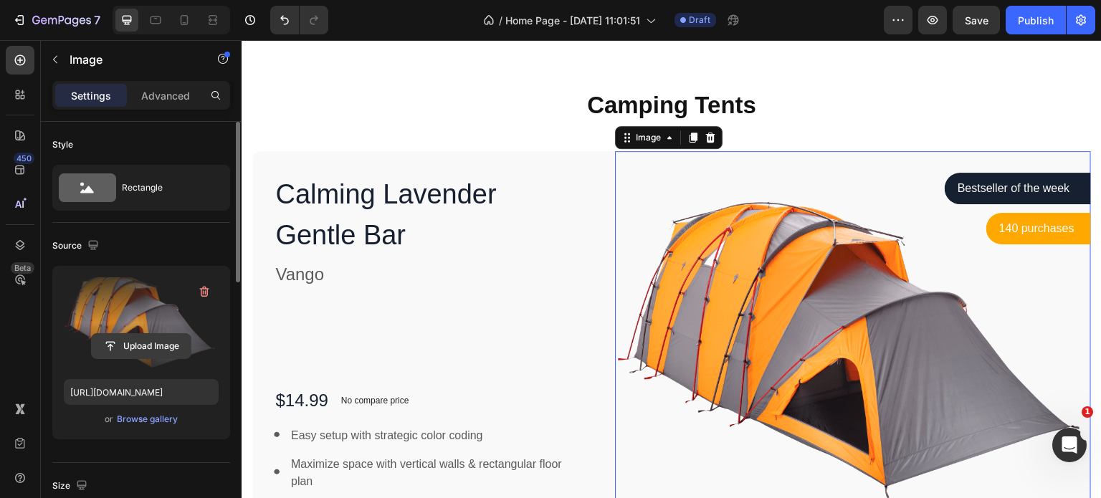
click at [146, 343] on input "file" at bounding box center [141, 346] width 99 height 24
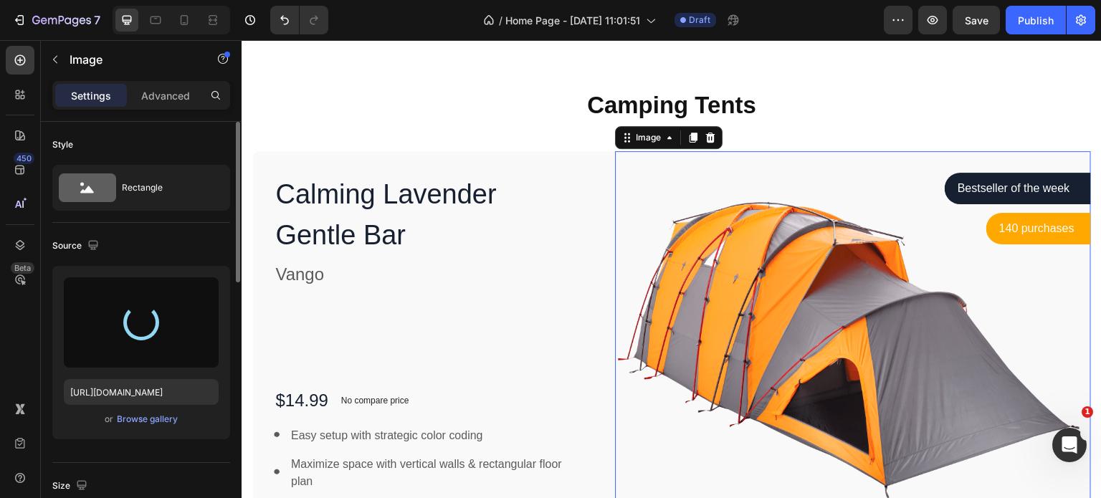
type input "[URL][DOMAIN_NAME]"
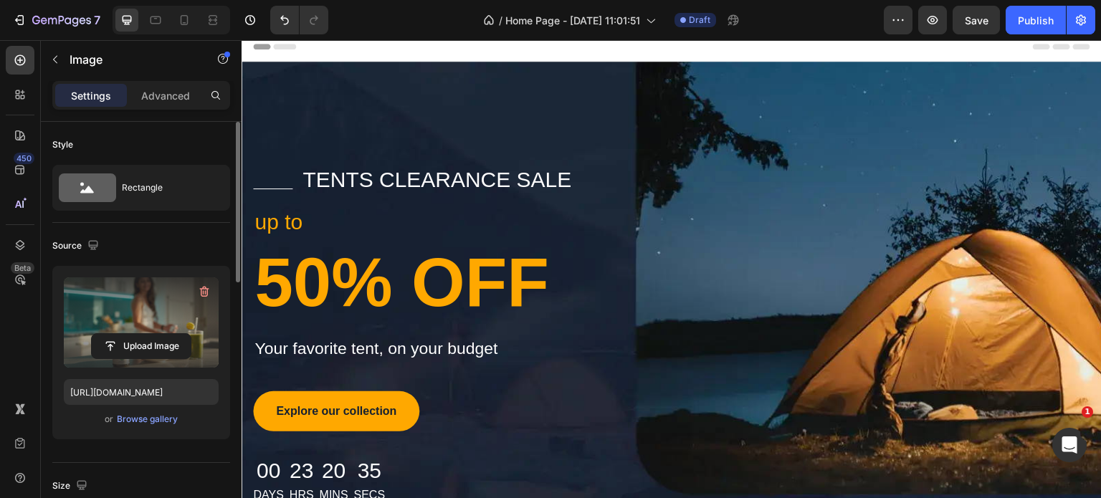
scroll to position [0, 0]
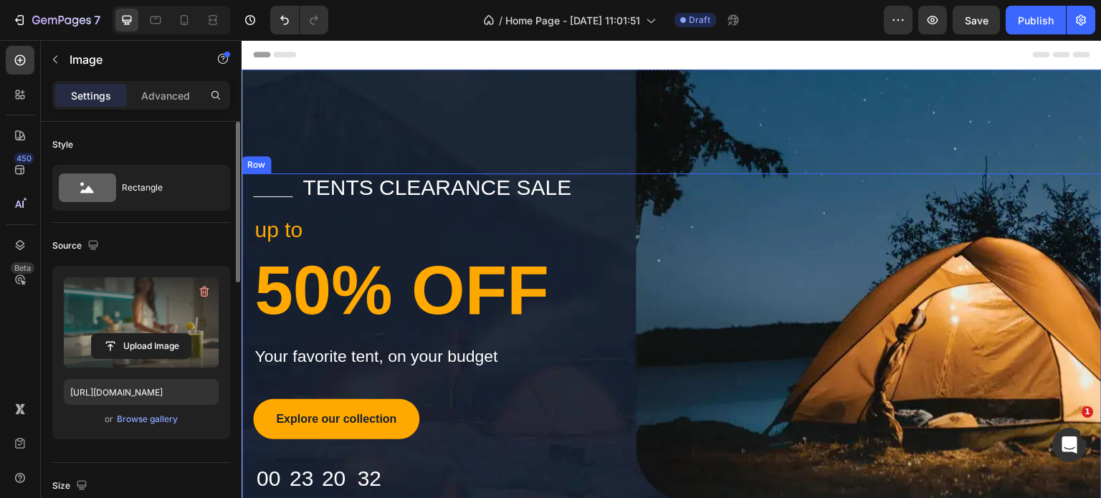
click at [953, 229] on div "Title Line tents clearance sale Text block Row up to Text block 50% OFF Heading…" at bounding box center [672, 343] width 860 height 338
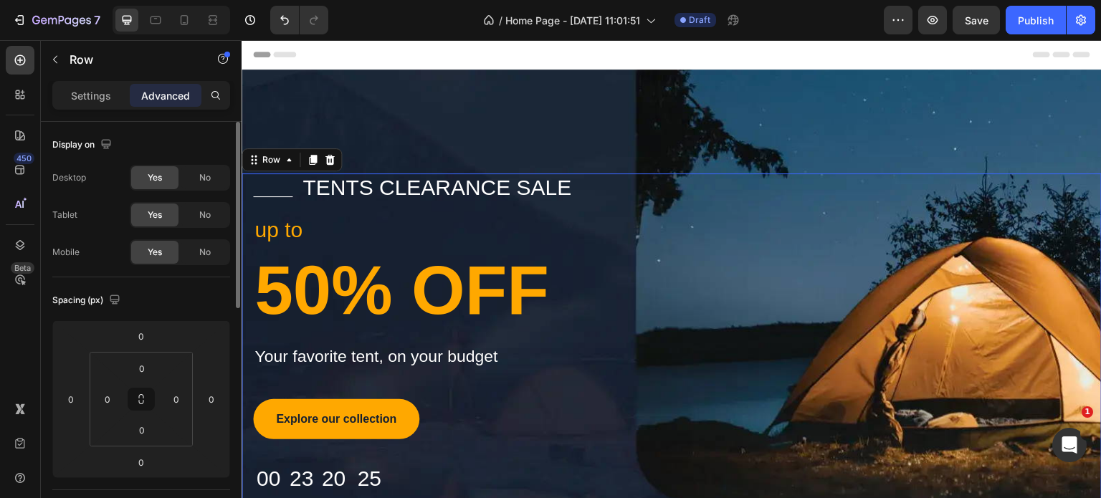
click at [916, 242] on div "Title Line tents clearance sale Text block Row up to Text block 50% OFF Heading…" at bounding box center [672, 343] width 860 height 338
click at [932, 17] on icon "button" at bounding box center [933, 20] width 14 height 14
